Goal: Information Seeking & Learning: Learn about a topic

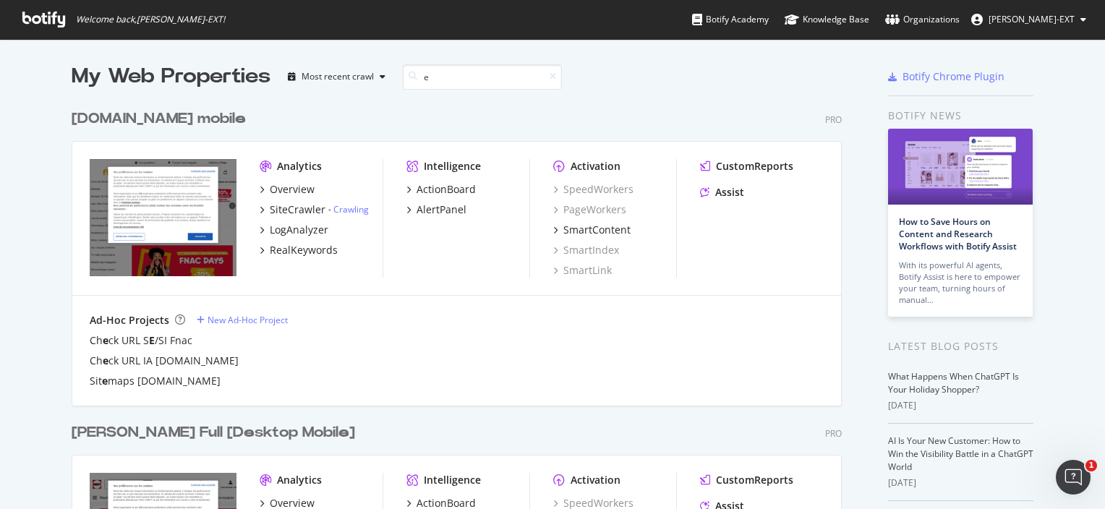
type input "e"
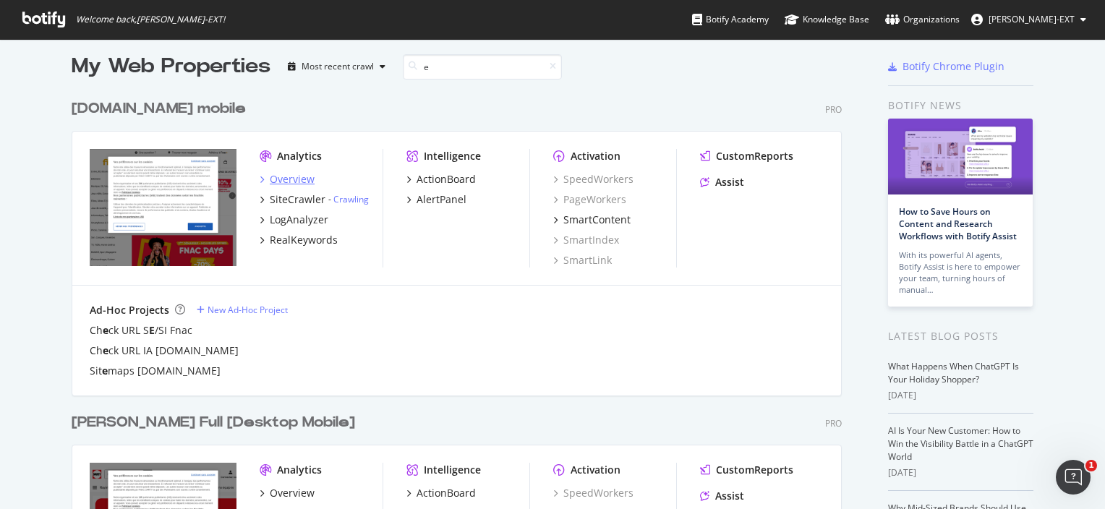
click at [289, 183] on div "Overview" at bounding box center [292, 179] width 45 height 14
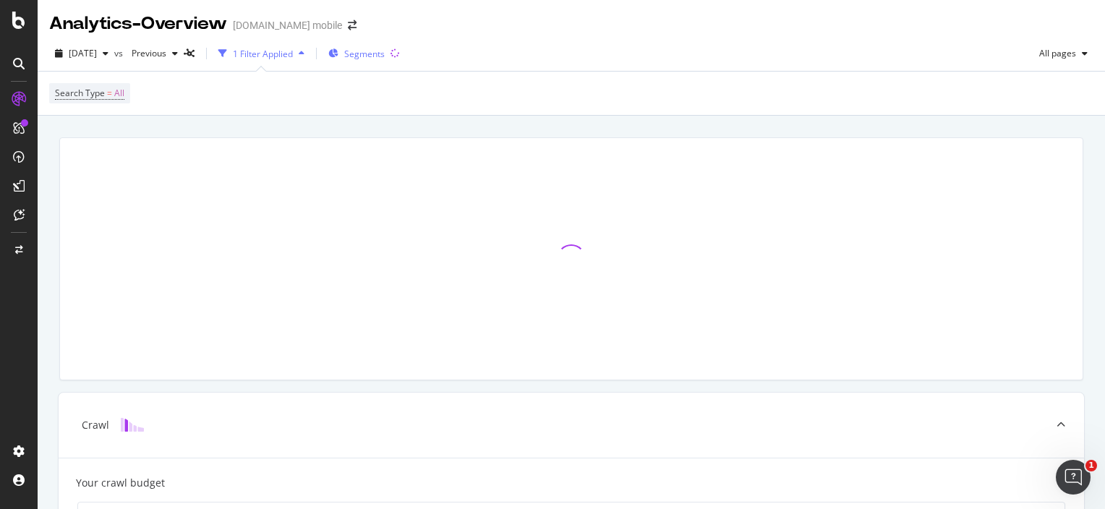
click at [385, 49] on span "Segments" at bounding box center [364, 54] width 40 height 12
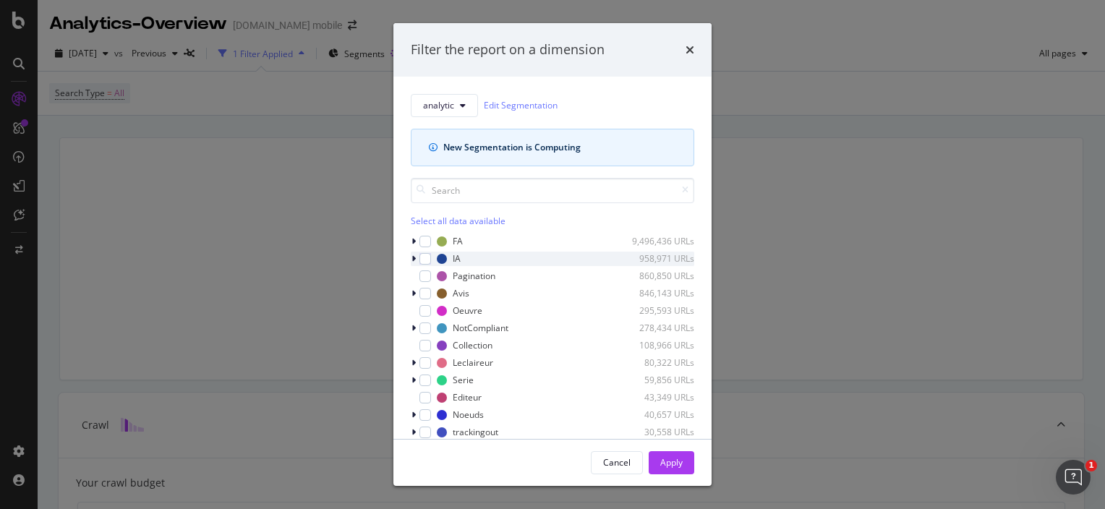
click at [411, 257] on icon "modal" at bounding box center [413, 259] width 4 height 9
click at [411, 257] on icon "modal" at bounding box center [414, 259] width 6 height 9
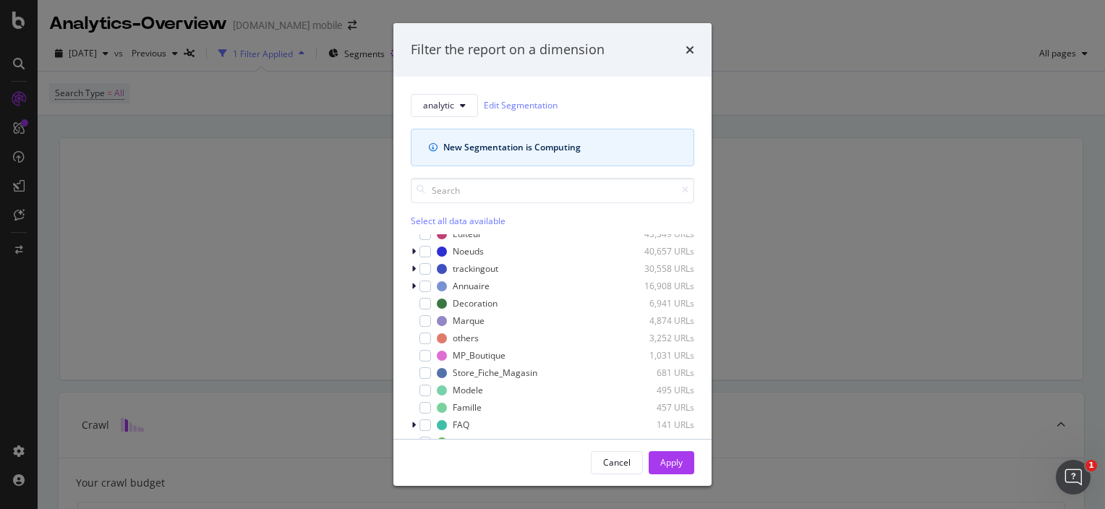
scroll to position [167, 0]
